Goal: Information Seeking & Learning: Learn about a topic

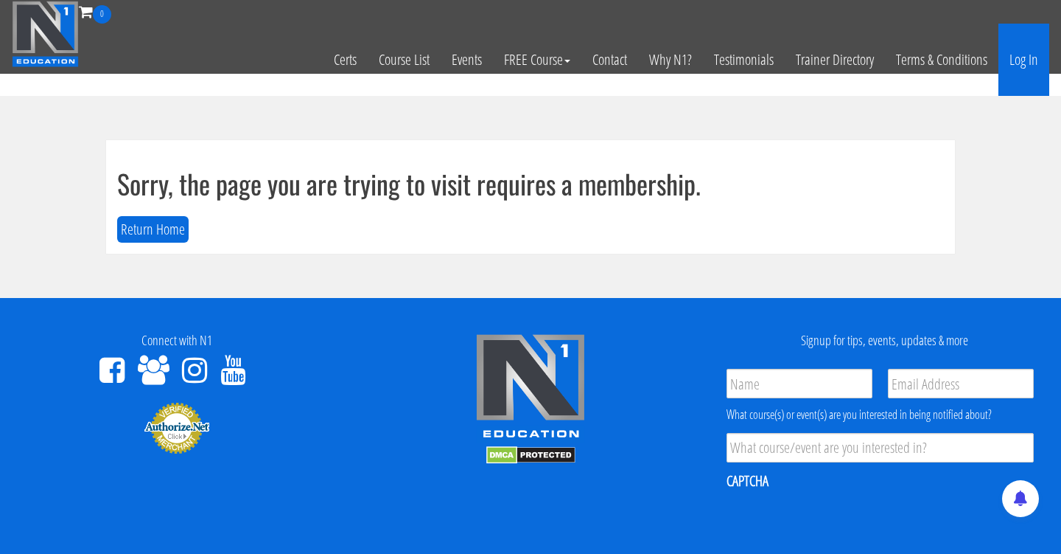
click at [1019, 60] on link "Log In" at bounding box center [1024, 60] width 51 height 72
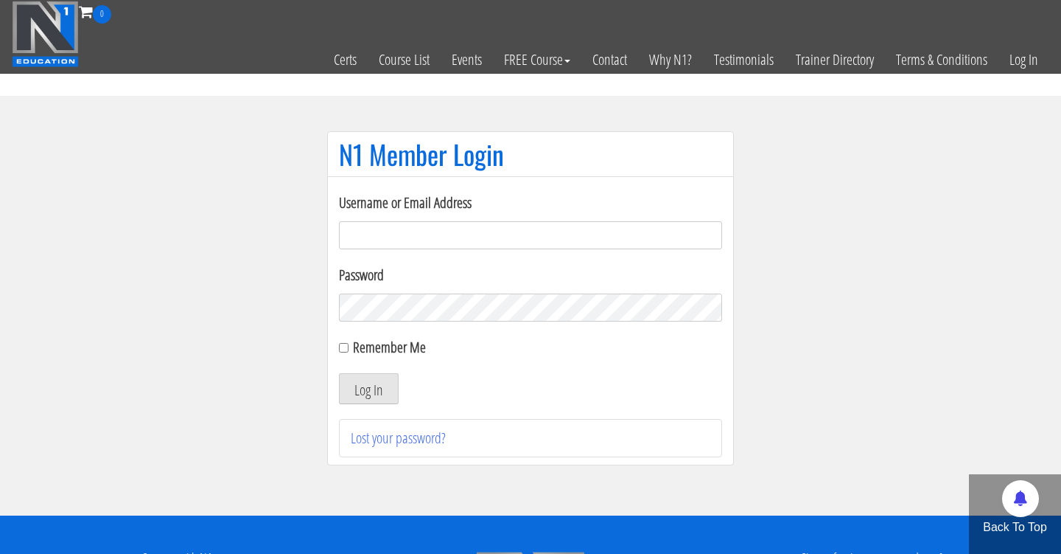
type input "[PERSON_NAME][EMAIL_ADDRESS][DOMAIN_NAME]"
click at [369, 388] on button "Log In" at bounding box center [369, 388] width 60 height 31
click at [388, 394] on button "Log In" at bounding box center [369, 388] width 60 height 31
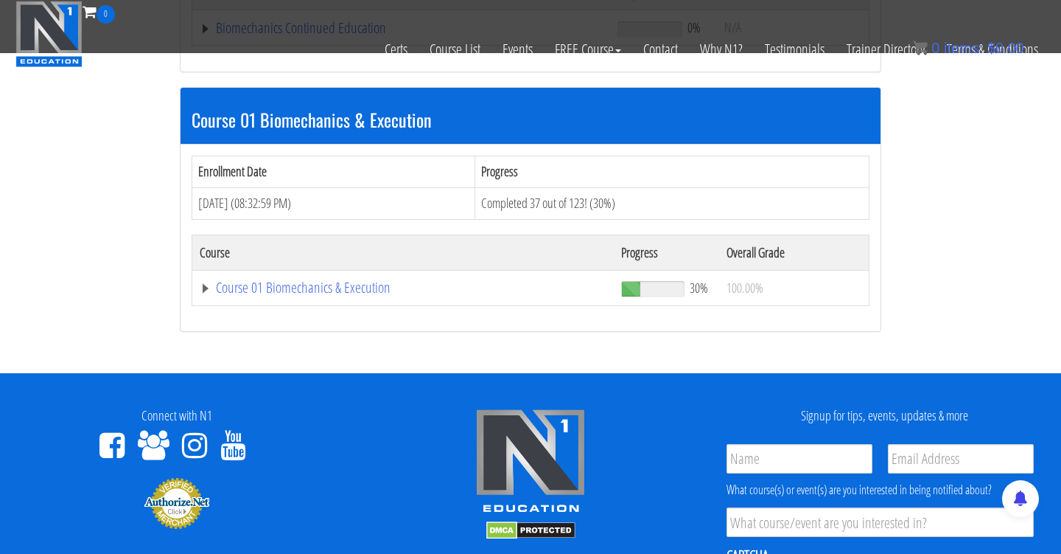
scroll to position [381, 0]
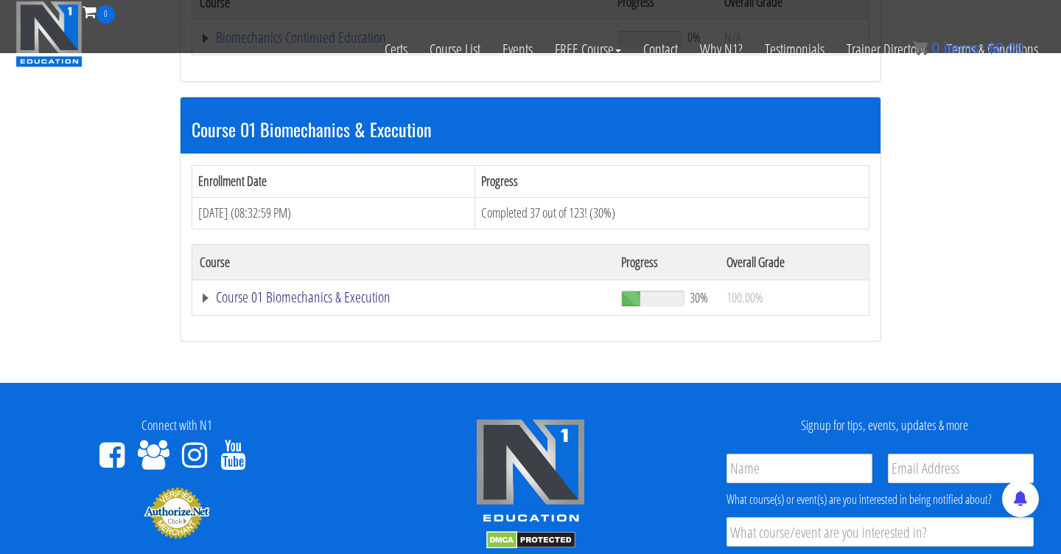
click at [305, 300] on link "Course 01 Biomechanics & Execution" at bounding box center [403, 297] width 407 height 15
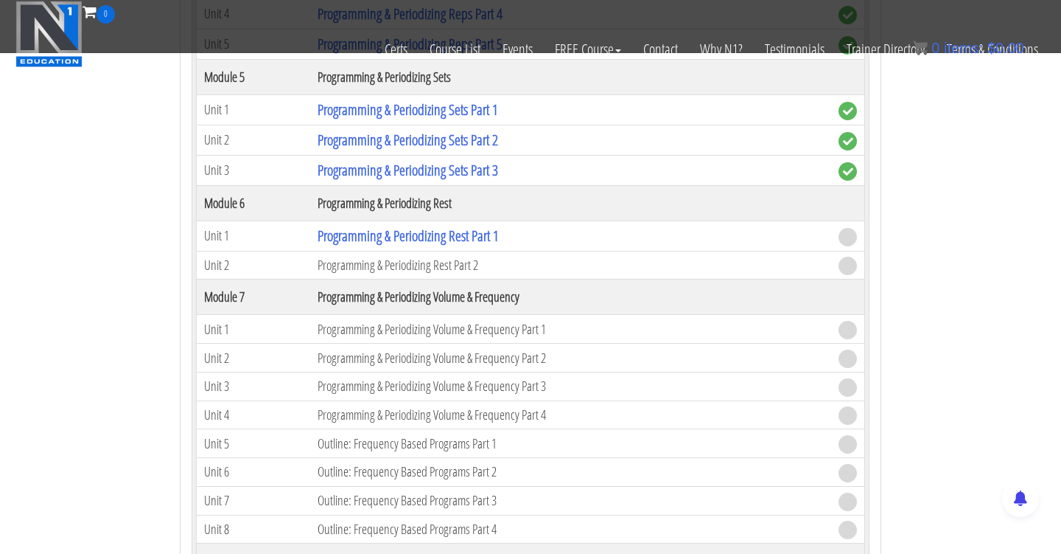
scroll to position [1700, 0]
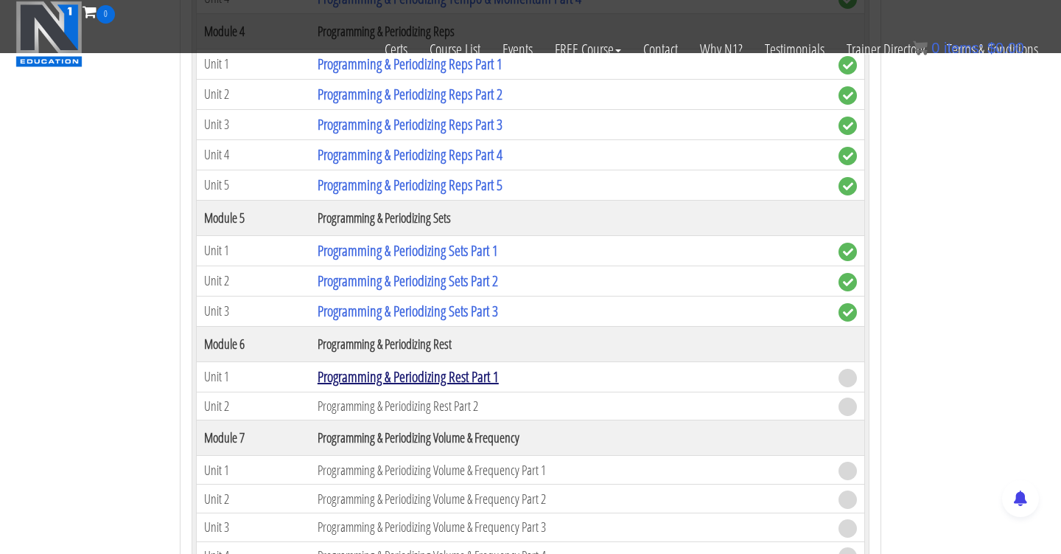
click at [421, 378] on link "Programming & Periodizing Rest Part 1" at bounding box center [408, 376] width 181 height 20
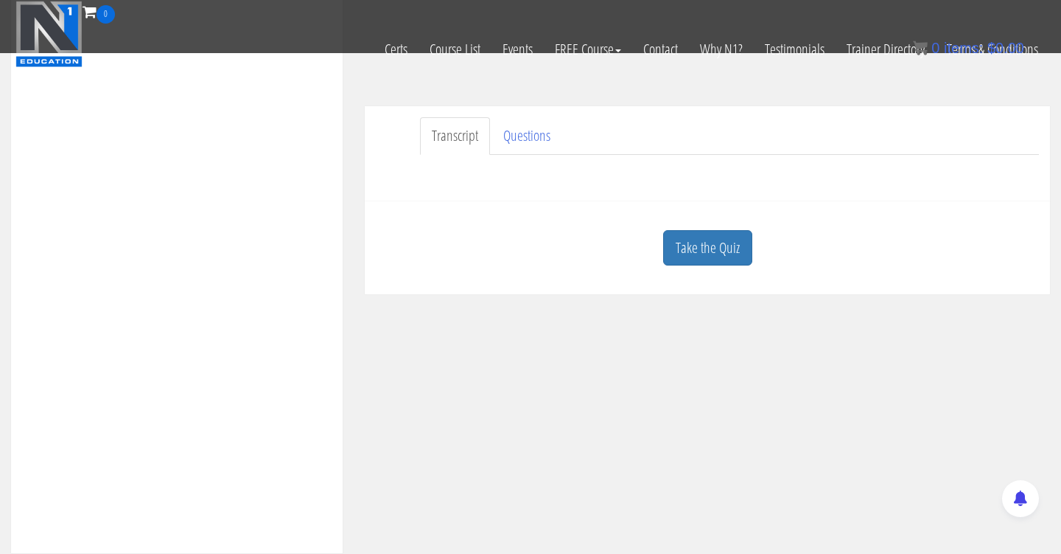
scroll to position [390, 0]
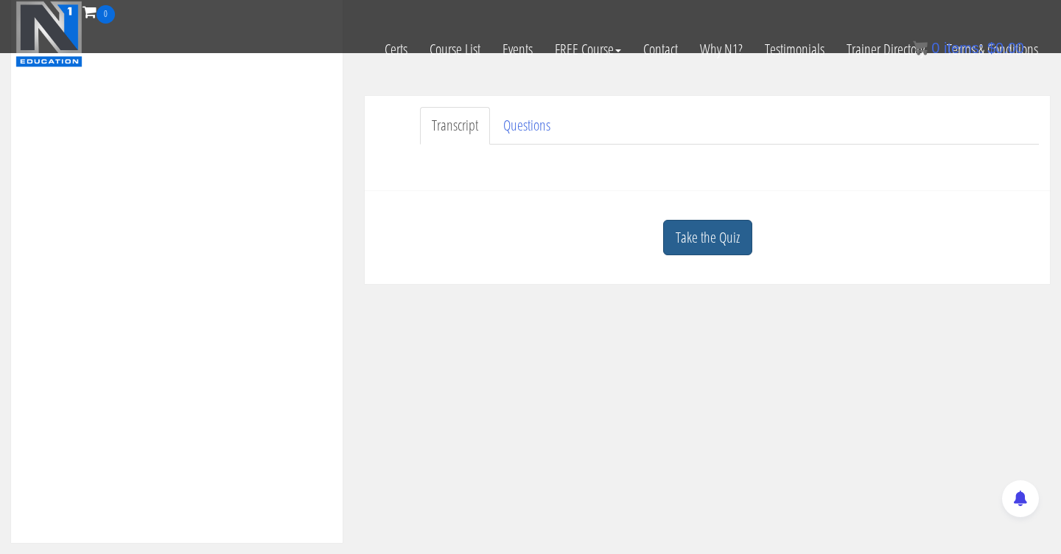
click at [718, 229] on link "Take the Quiz" at bounding box center [707, 238] width 89 height 36
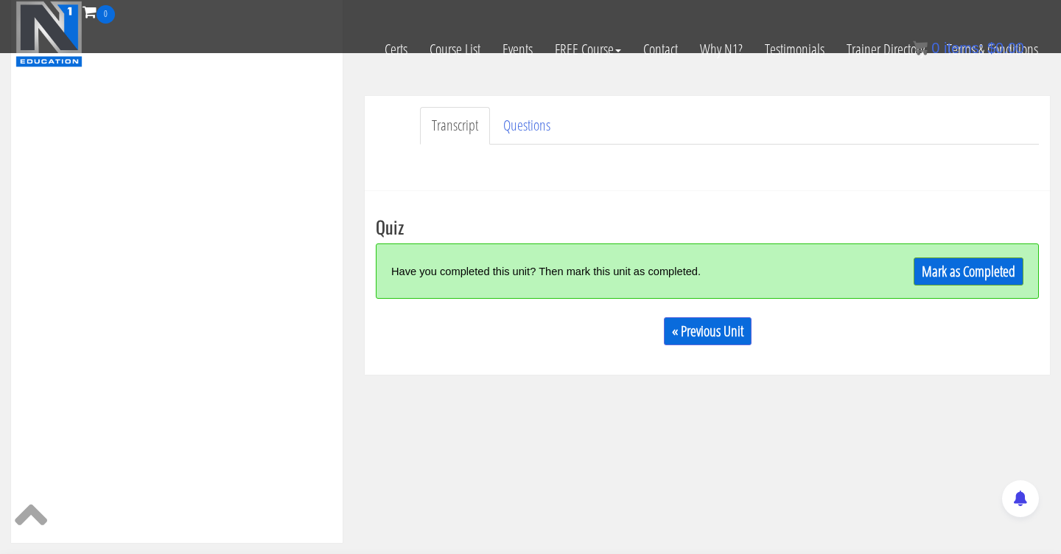
click at [941, 274] on link "Mark as Completed" at bounding box center [969, 271] width 110 height 28
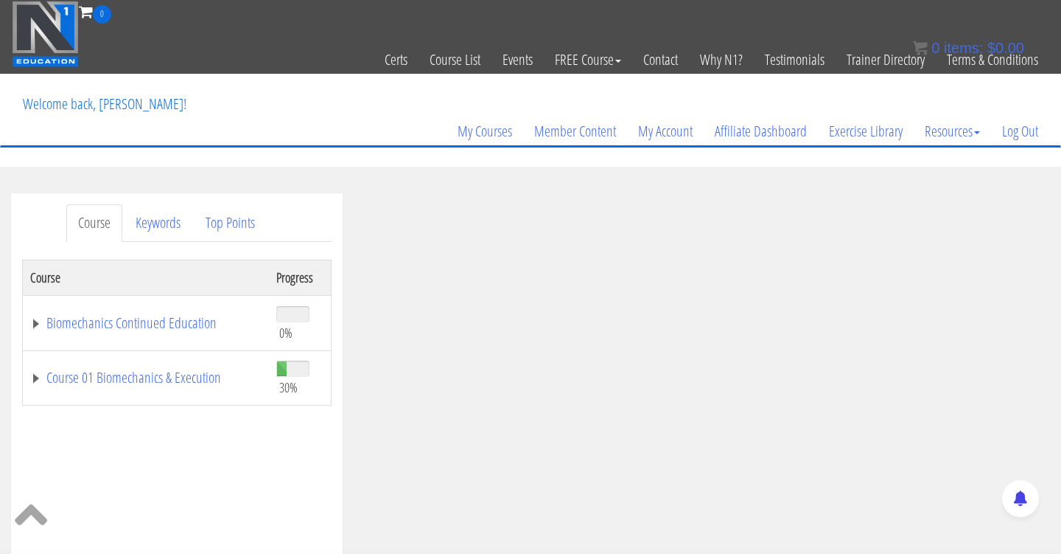
scroll to position [0, 0]
click at [175, 378] on link "Course 01 Biomechanics & Execution" at bounding box center [145, 377] width 231 height 15
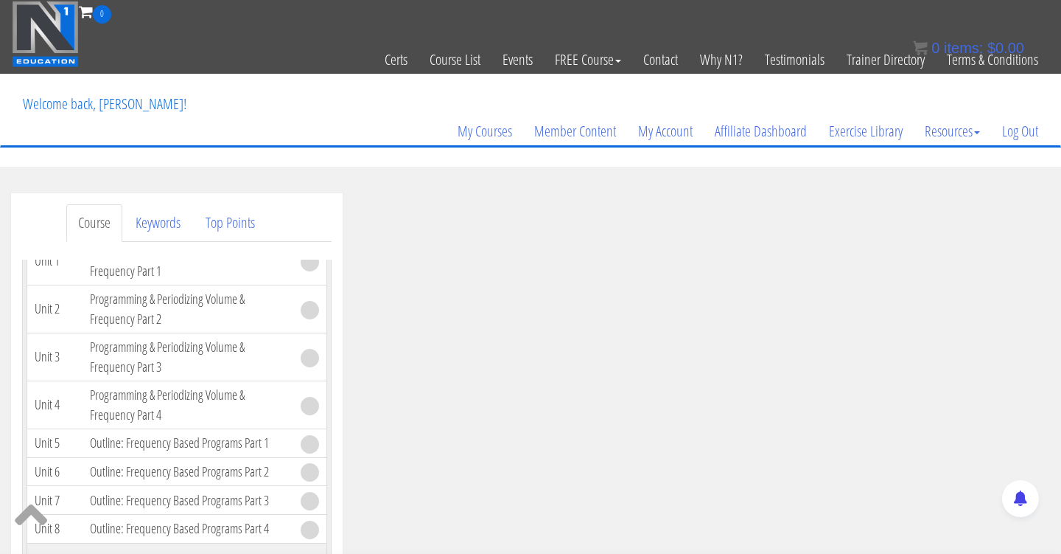
scroll to position [1757, 0]
click at [226, 146] on link "Programming & Periodizing Rest Part 1" at bounding box center [180, 136] width 181 height 20
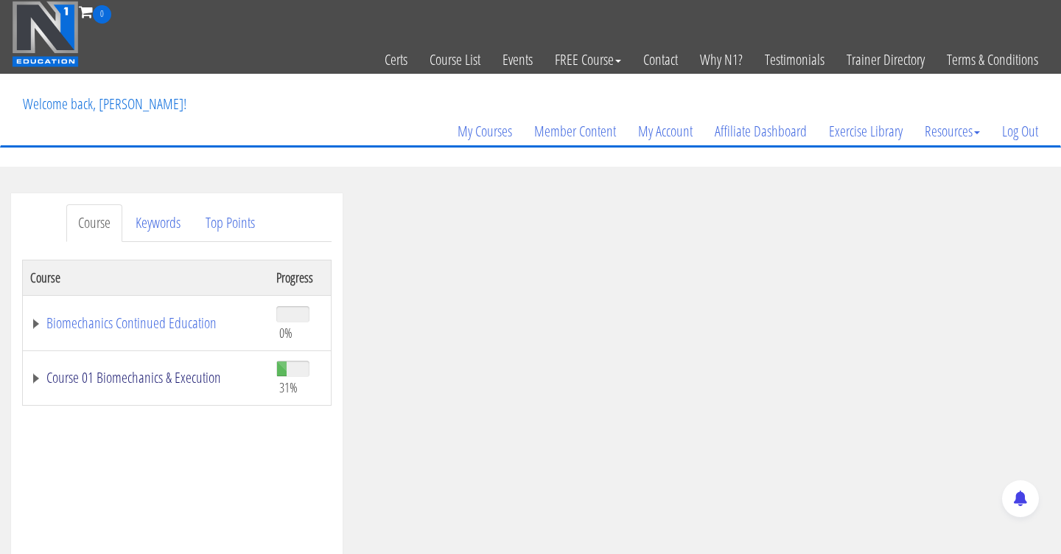
click at [185, 376] on link "Course 01 Biomechanics & Execution" at bounding box center [145, 377] width 231 height 15
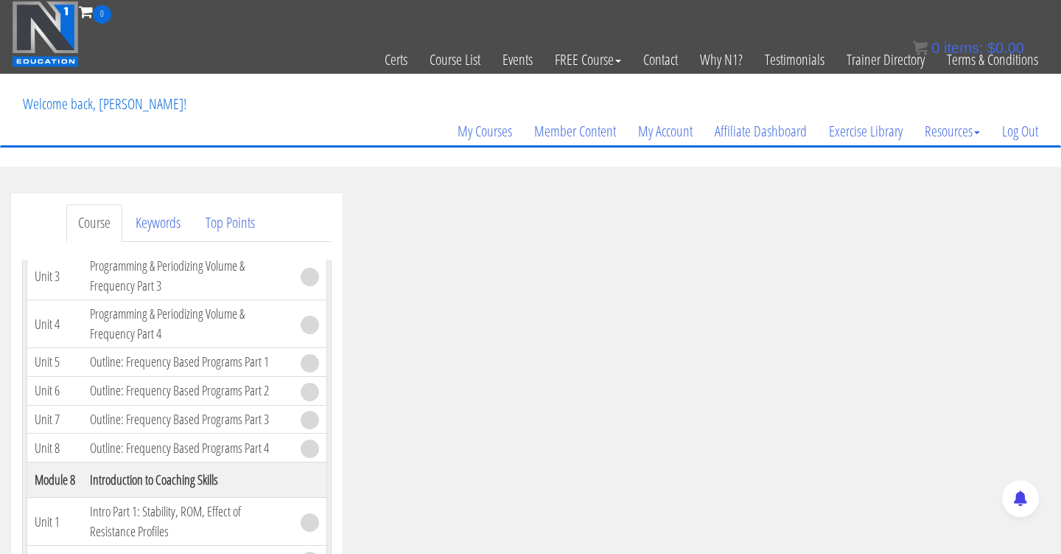
scroll to position [1843, 0]
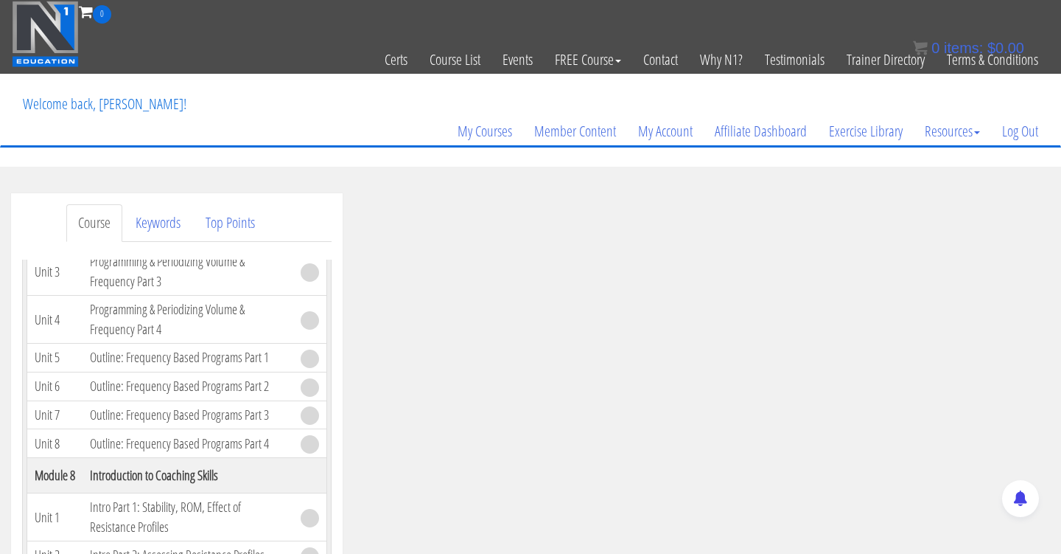
click at [185, 91] on link "Programming & Periodizing Rest Part 2" at bounding box center [180, 81] width 181 height 20
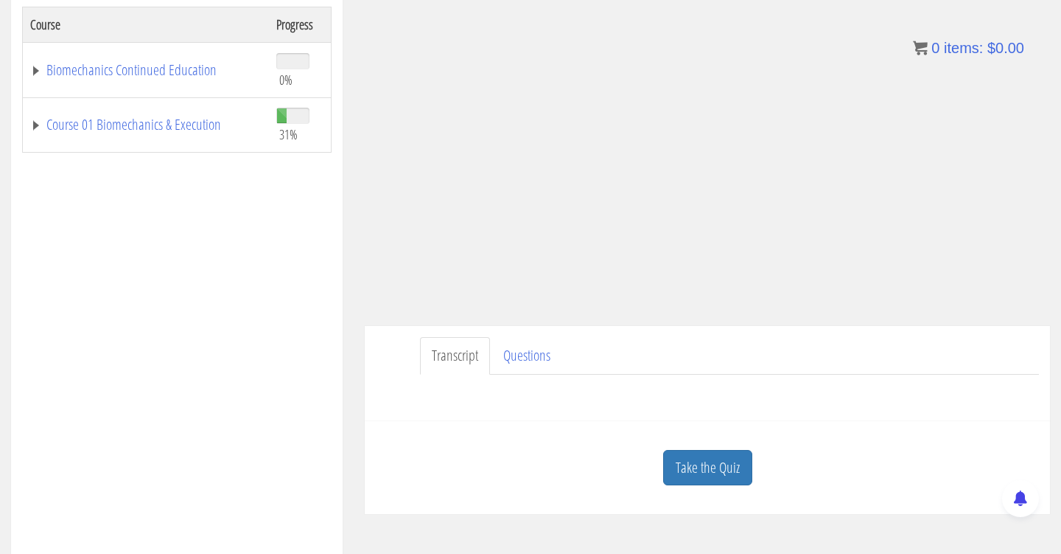
scroll to position [296, 0]
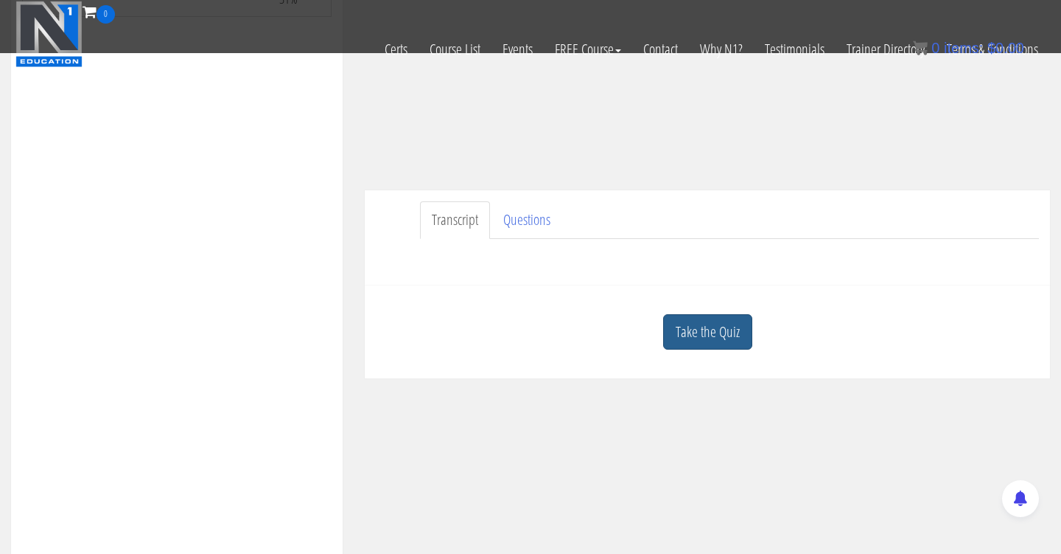
click at [702, 335] on link "Take the Quiz" at bounding box center [707, 332] width 89 height 36
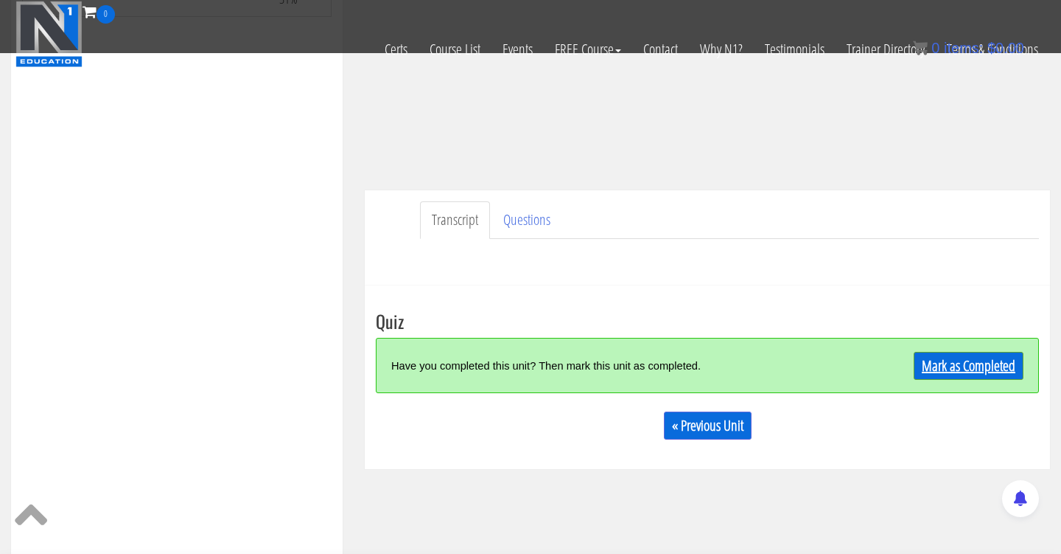
click at [960, 369] on link "Mark as Completed" at bounding box center [969, 366] width 110 height 28
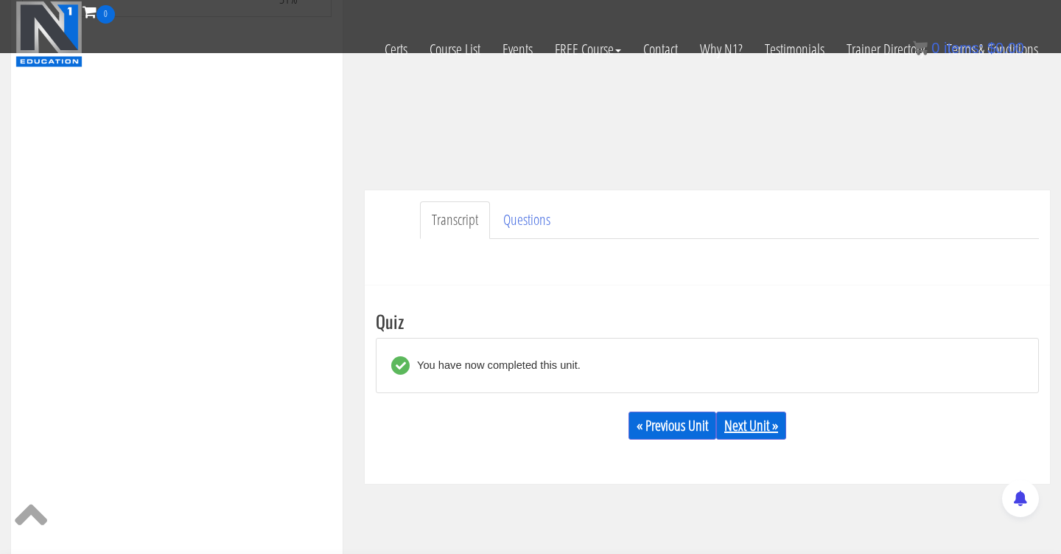
click at [768, 417] on link "Next Unit »" at bounding box center [751, 425] width 70 height 28
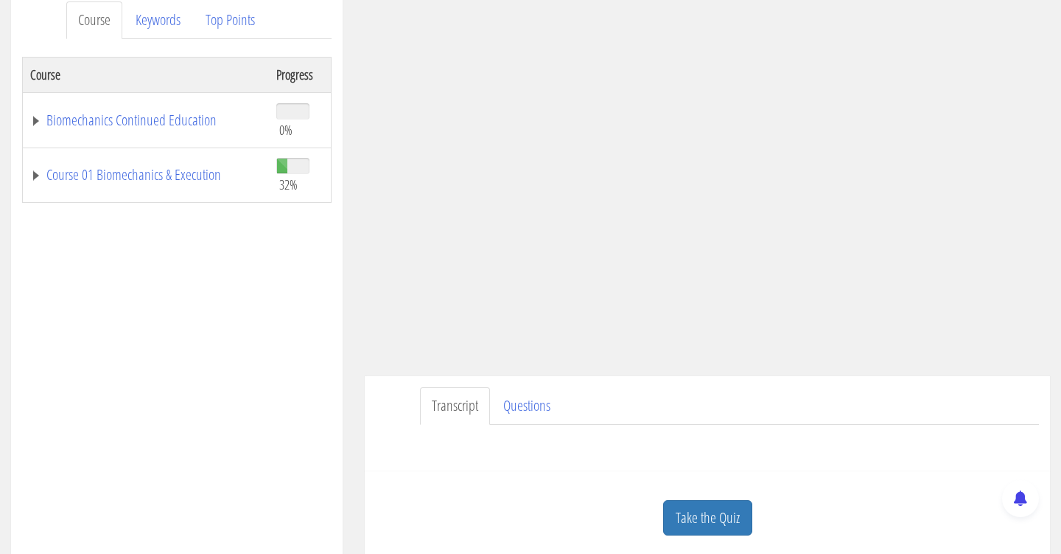
scroll to position [202, 0]
click at [199, 183] on link "Course 01 Biomechanics & Execution" at bounding box center [145, 175] width 231 height 15
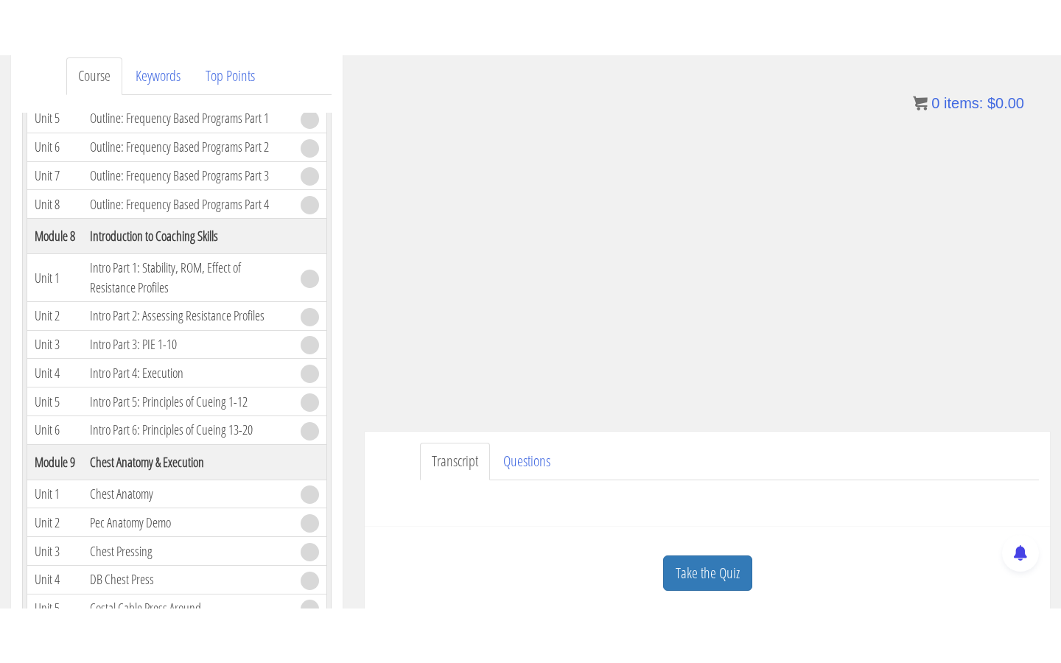
scroll to position [0, 0]
